Goal: Task Accomplishment & Management: Use online tool/utility

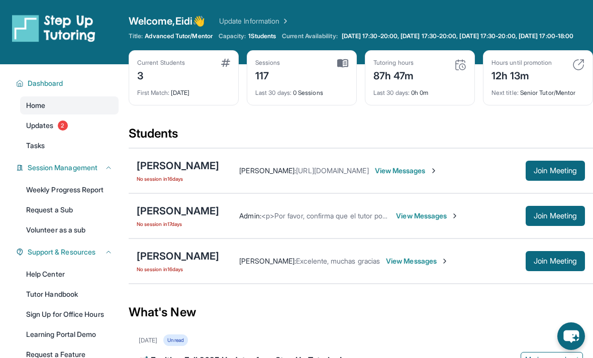
click at [547, 174] on span "Join Meeting" at bounding box center [555, 171] width 43 height 6
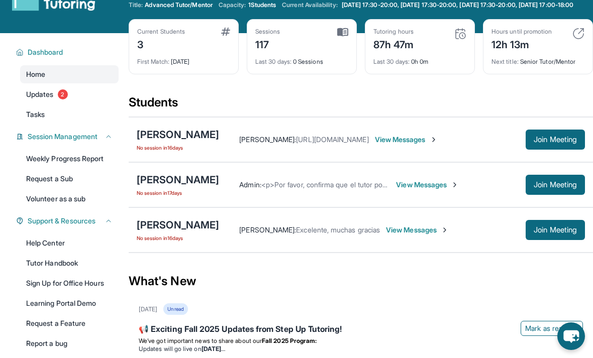
scroll to position [32, 0]
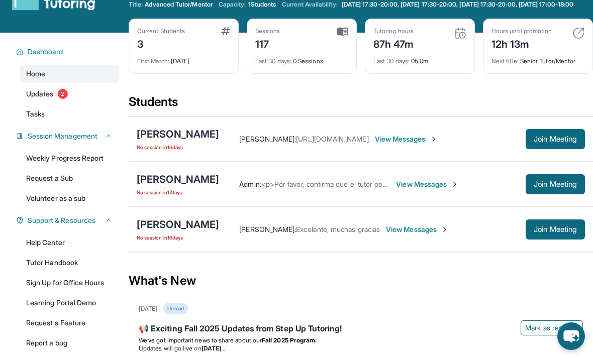
click at [191, 141] on div "[PERSON_NAME]" at bounding box center [178, 134] width 82 height 14
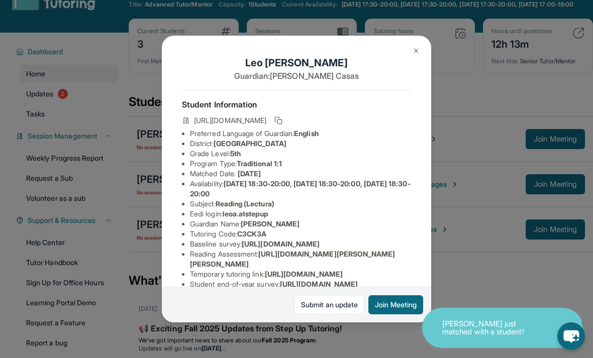
click at [455, 146] on div "[PERSON_NAME] Guardian: [PERSON_NAME] Student Information [URL][DOMAIN_NAME] Pr…" at bounding box center [296, 179] width 593 height 358
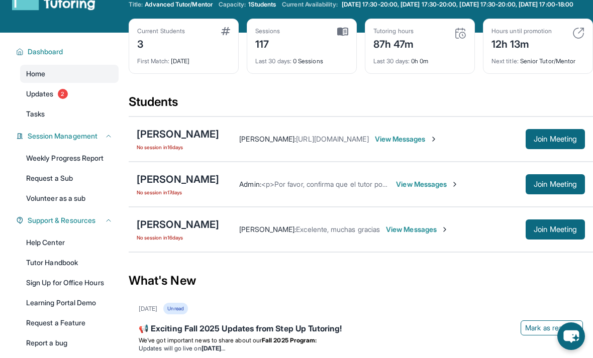
click at [187, 140] on div "[PERSON_NAME]" at bounding box center [178, 134] width 82 height 14
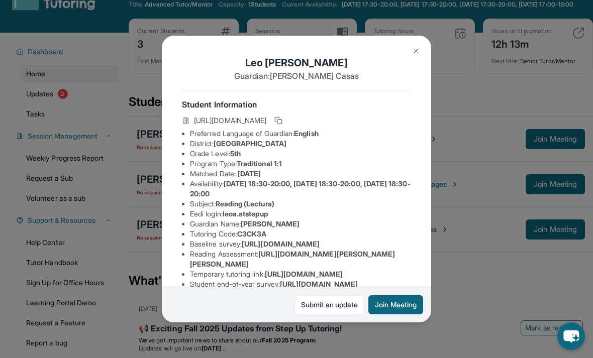
click at [419, 47] on img at bounding box center [416, 51] width 8 height 8
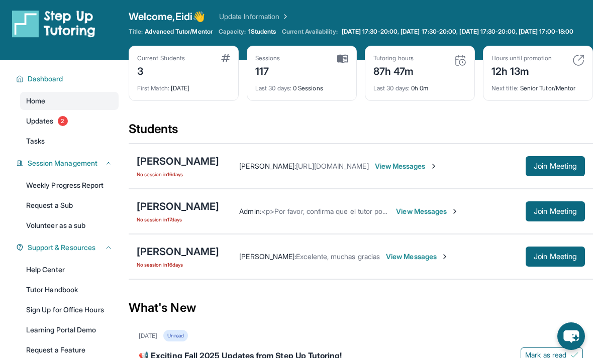
scroll to position [0, 0]
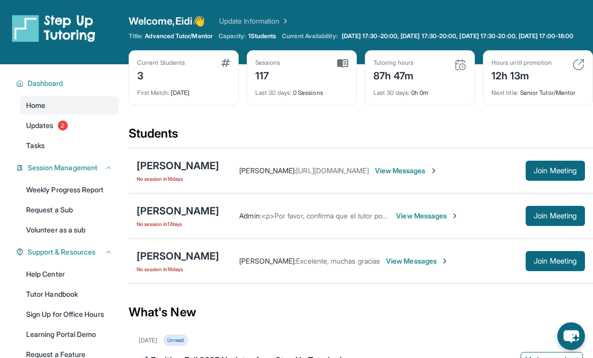
click at [563, 174] on span "Join Meeting" at bounding box center [555, 171] width 43 height 6
